Goal: Transaction & Acquisition: Purchase product/service

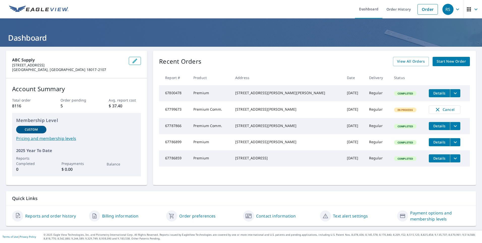
click at [456, 60] on span "Start New Order" at bounding box center [451, 61] width 29 height 6
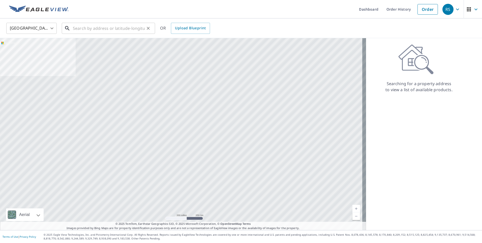
click at [112, 26] on input "text" at bounding box center [109, 28] width 72 height 14
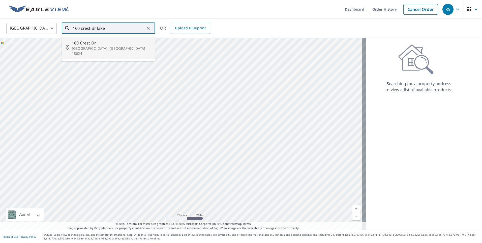
click at [96, 44] on span "160 Crest Dr" at bounding box center [111, 43] width 79 height 6
type input "[STREET_ADDRESS]"
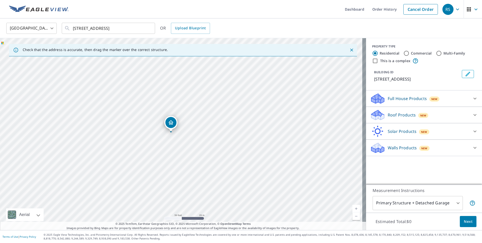
click at [393, 114] on p "Roof Products" at bounding box center [402, 115] width 28 height 6
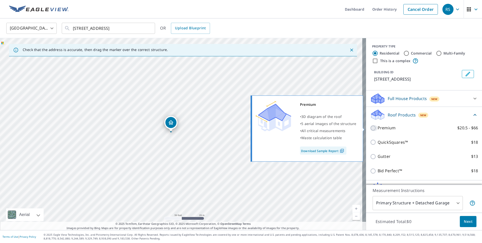
click at [371, 126] on input "Premium $20.5 - $66" at bounding box center [374, 128] width 8 height 6
checkbox input "true"
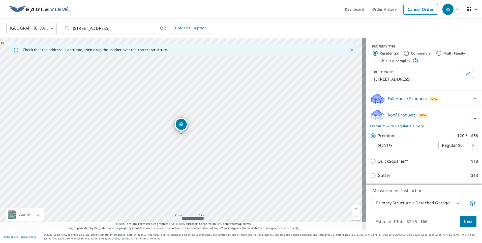
click at [464, 220] on span "Next" at bounding box center [468, 221] width 9 height 6
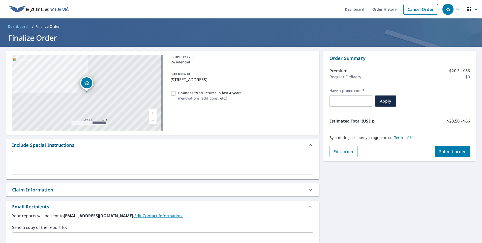
scroll to position [50, 0]
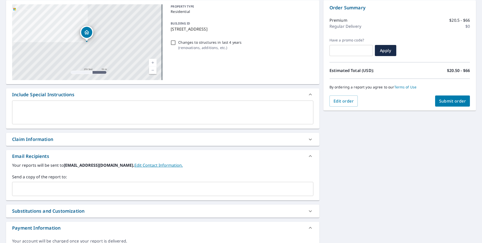
click at [84, 187] on input "text" at bounding box center [158, 189] width 289 height 10
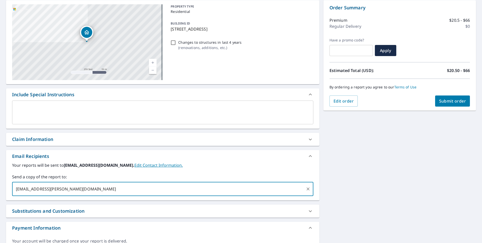
type input "[EMAIL_ADDRESS][PERSON_NAME][DOMAIN_NAME]"
checkbox input "true"
type input "[EMAIL_ADDRESS][DOMAIN_NAME]"
click at [439, 103] on span "Submit order" at bounding box center [452, 101] width 27 height 6
checkbox input "true"
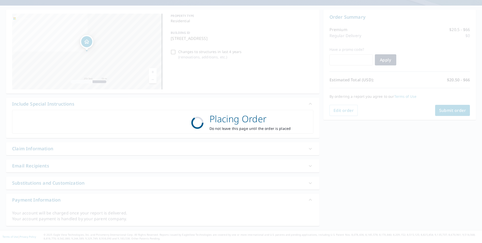
scroll to position [41, 0]
